Goal: Task Accomplishment & Management: Use online tool/utility

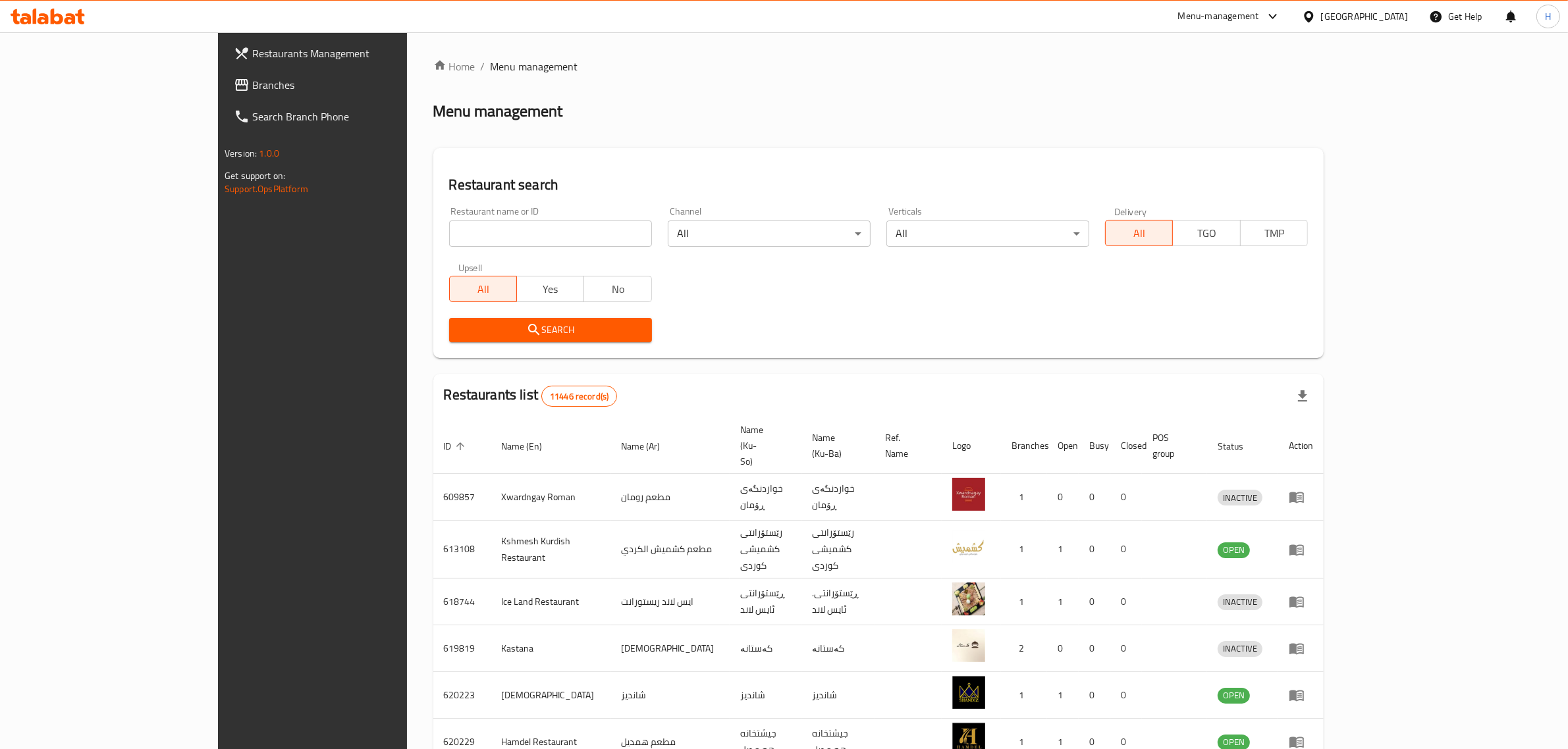
click at [450, 224] on input "search" at bounding box center [551, 234] width 203 height 26
click button "Search" at bounding box center [551, 330] width 203 height 24
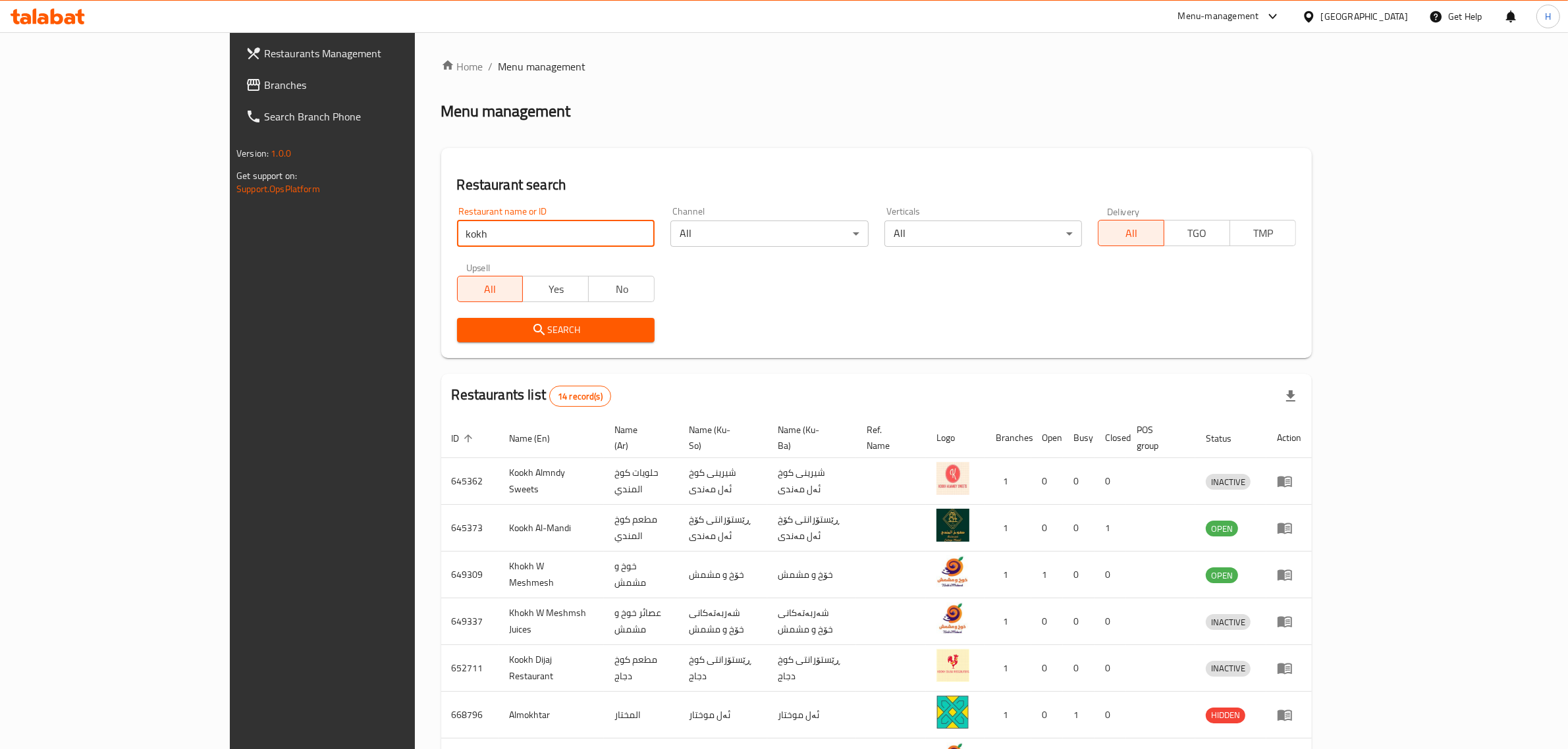
type input "kokh"
click button "Search" at bounding box center [556, 330] width 198 height 24
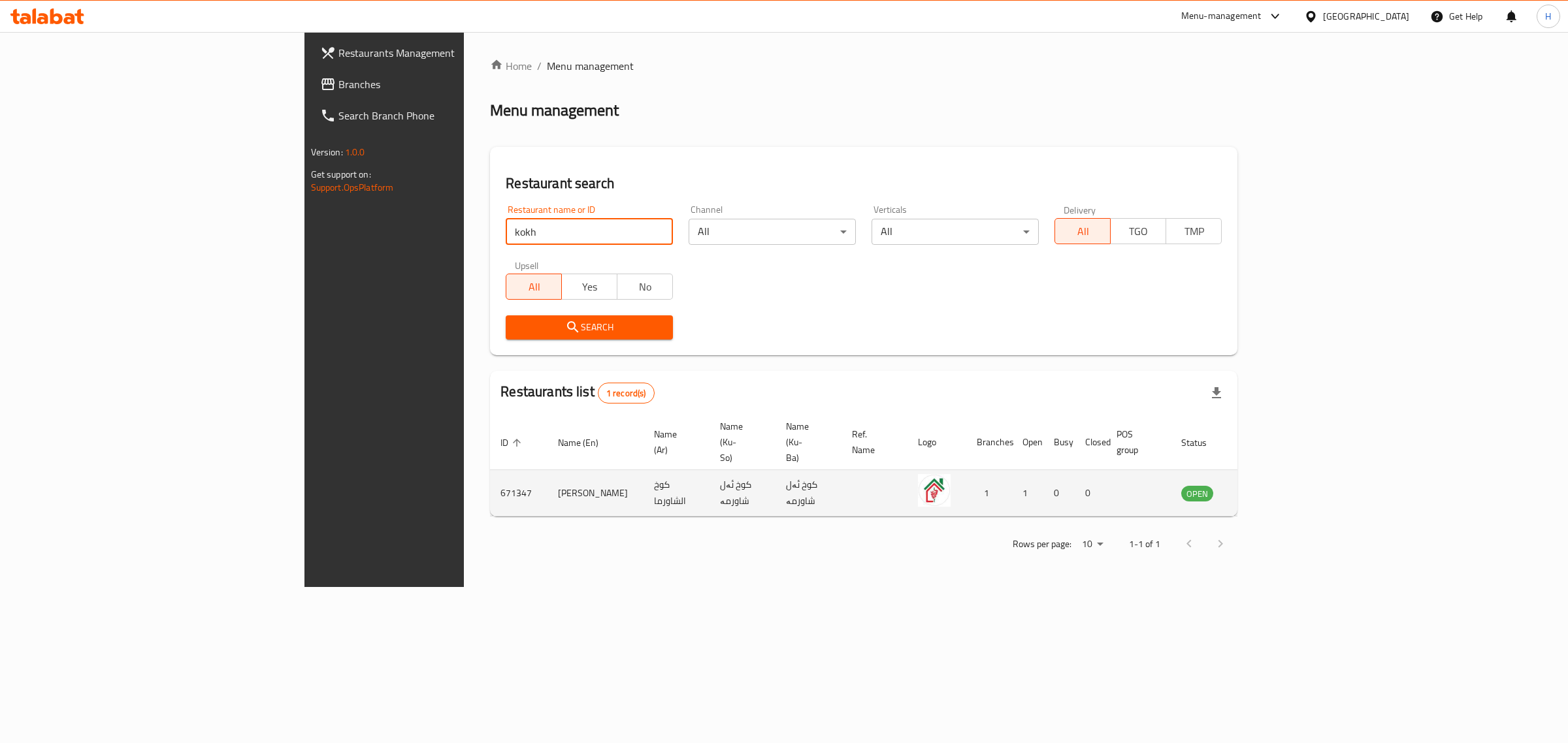
click at [1265, 489] on icon "enhanced table" at bounding box center [1257, 494] width 15 height 11
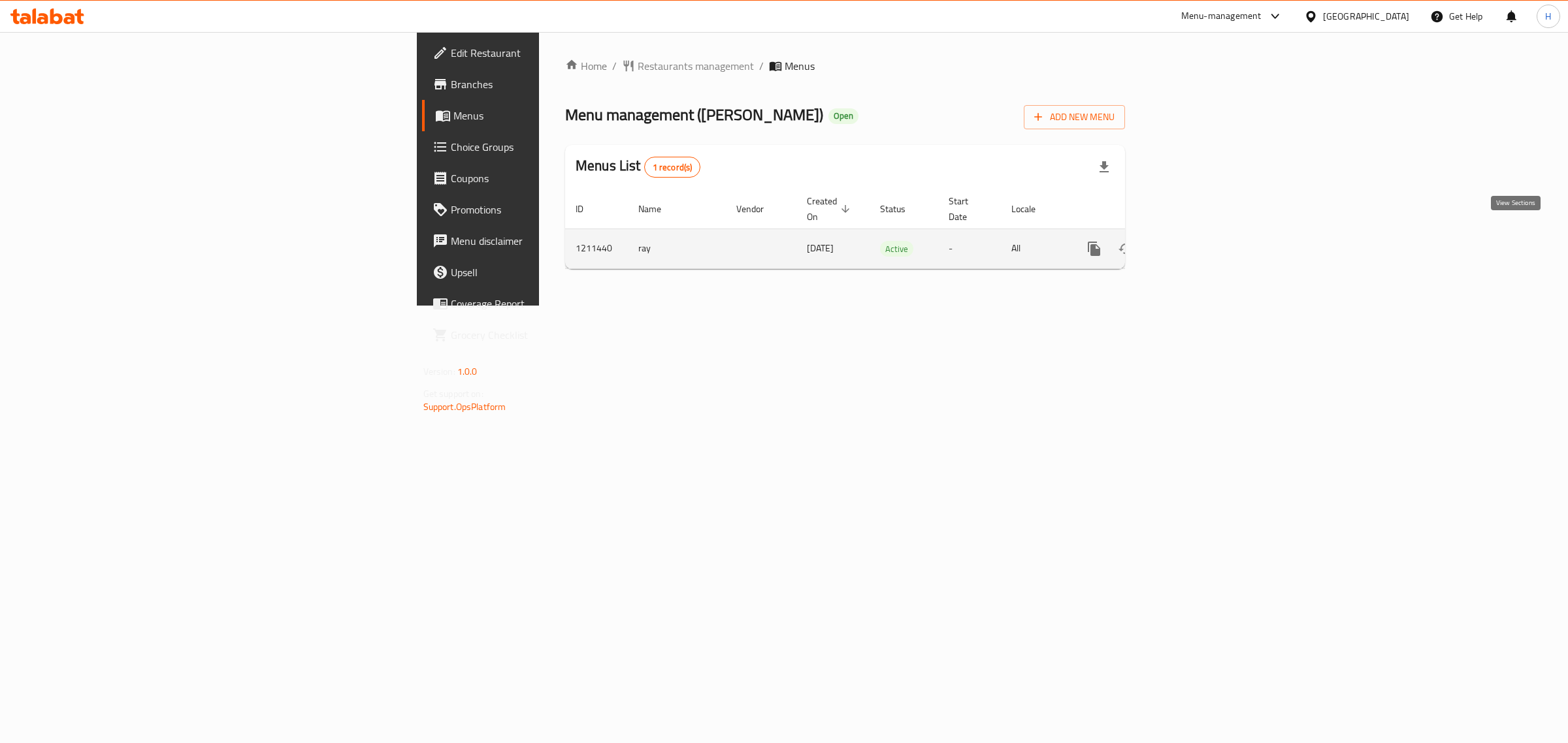
click at [1196, 241] on icon "enhanced table" at bounding box center [1188, 249] width 15 height 15
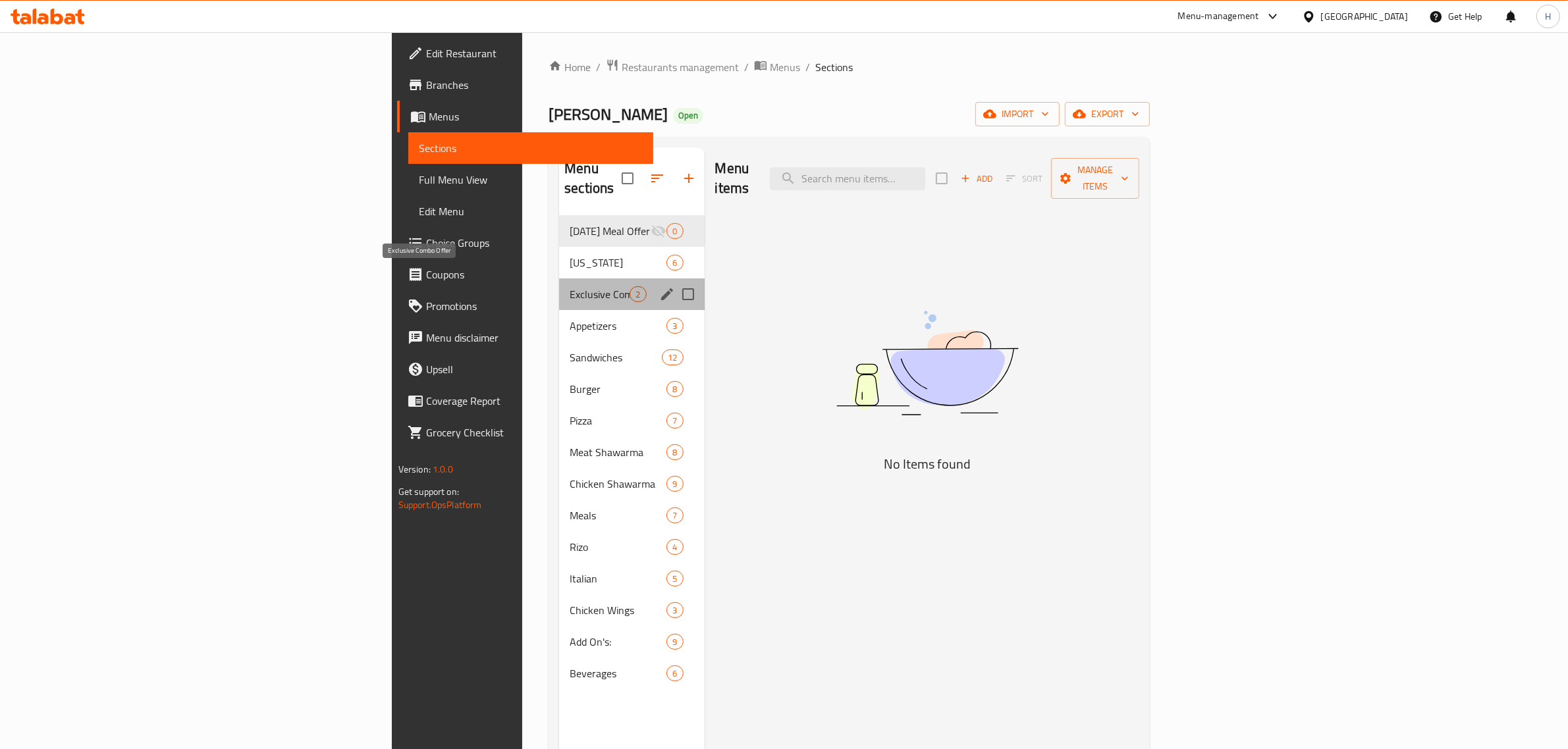
click at [570, 287] on span "Exclusive Combo Offer" at bounding box center [599, 294] width 60 height 16
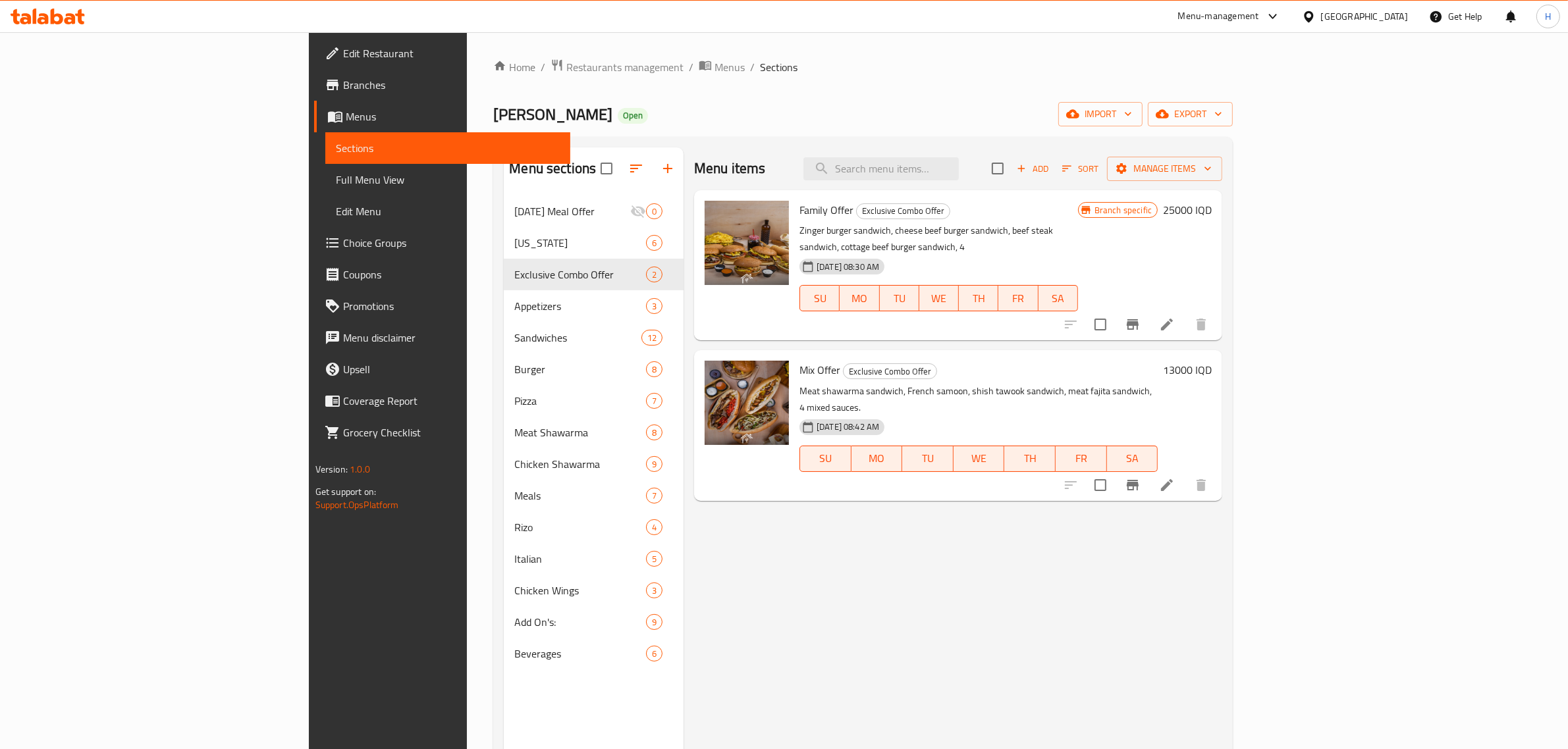
click at [1139, 320] on icon "Branch-specific-item" at bounding box center [1133, 325] width 12 height 10
click at [1051, 173] on span "Add" at bounding box center [1033, 168] width 36 height 15
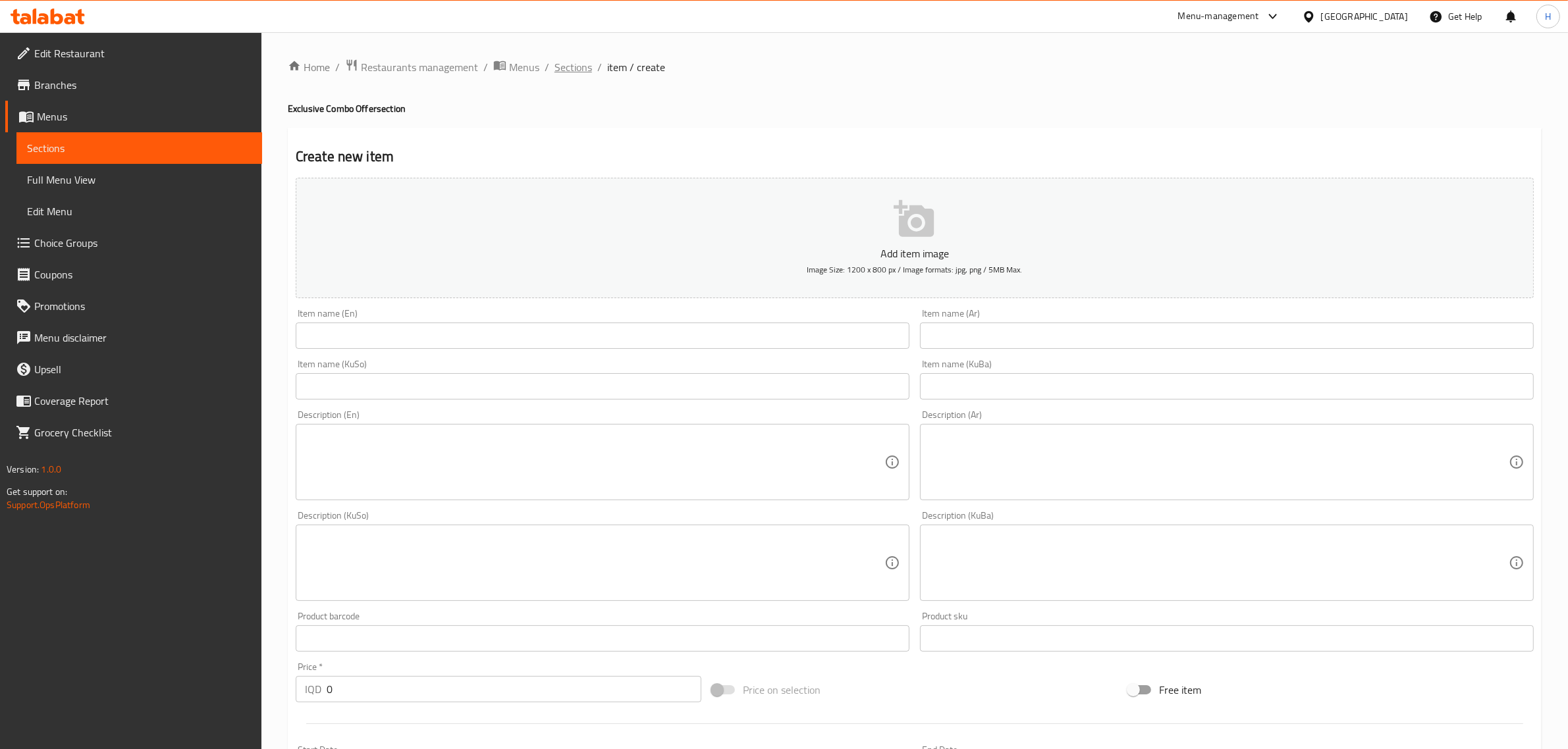
click at [573, 74] on span "Sections" at bounding box center [573, 67] width 37 height 16
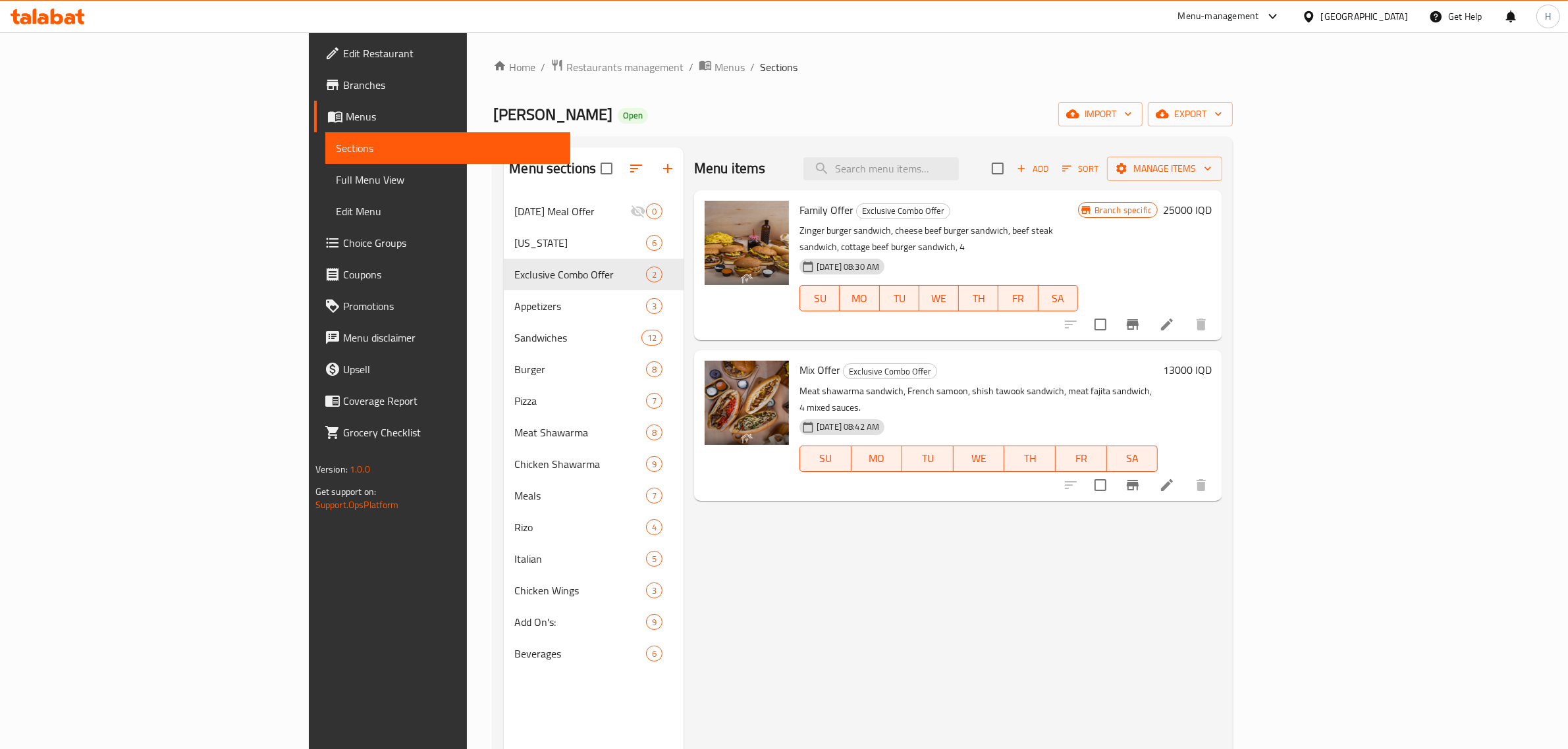
click at [891, 35] on div "Home / Restaurants management / Menus / Sections Kokh Alshawrma Open import exp…" at bounding box center [863, 482] width 793 height 901
click at [1269, 25] on div "Menu-management" at bounding box center [1229, 16] width 124 height 31
click at [1260, 11] on div "Menu-management" at bounding box center [1219, 16] width 81 height 16
click at [956, 73] on ol "Home / Restaurants management / Menus / Sections" at bounding box center [864, 68] width 740 height 17
click at [913, 73] on ol "Home / Restaurants management / Menus / Sections" at bounding box center [864, 68] width 740 height 17
